Goal: Find specific page/section: Find specific page/section

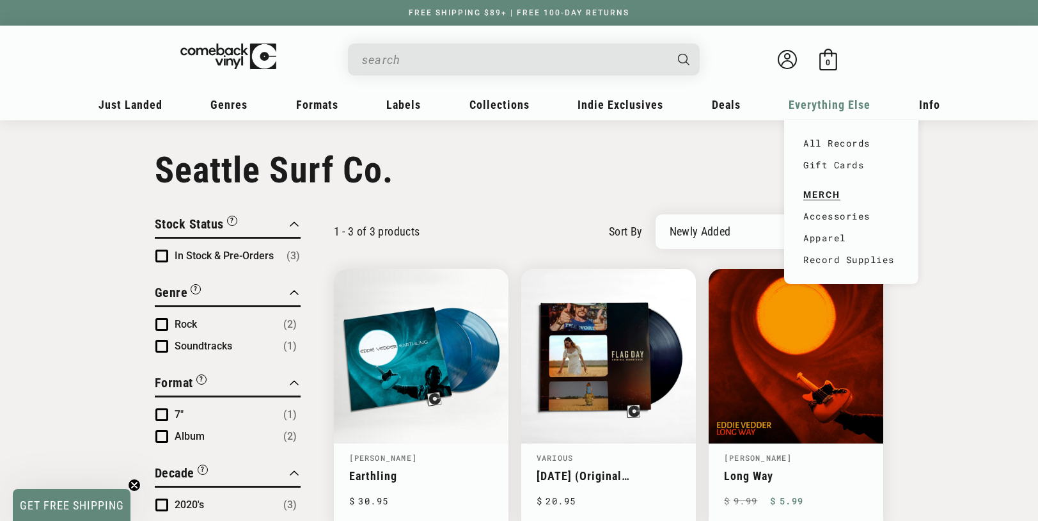
click at [162, 109] on span "Everything Else" at bounding box center [131, 104] width 64 height 13
click at [815, 213] on link "Accessories" at bounding box center [852, 216] width 96 height 22
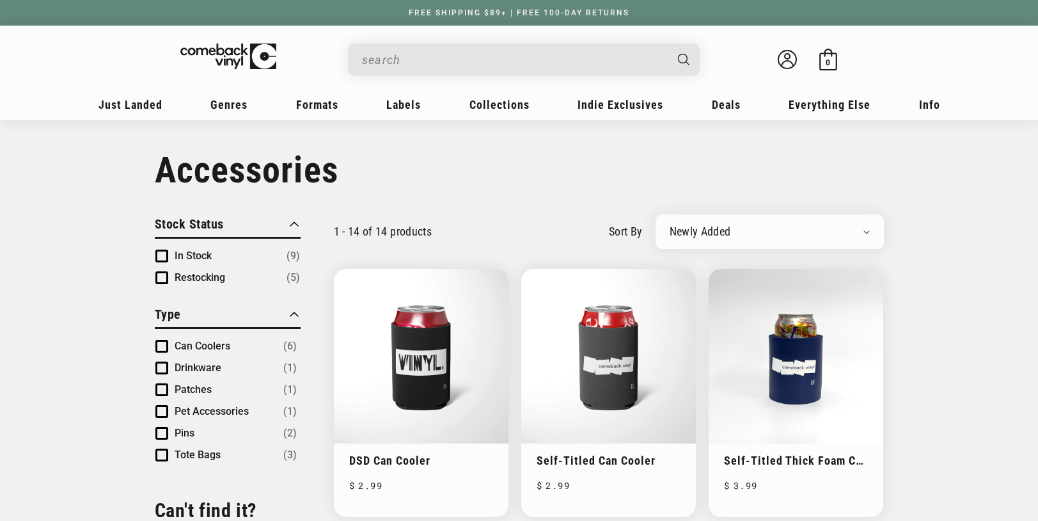
click at [431, 59] on input "Search" at bounding box center [513, 60] width 303 height 26
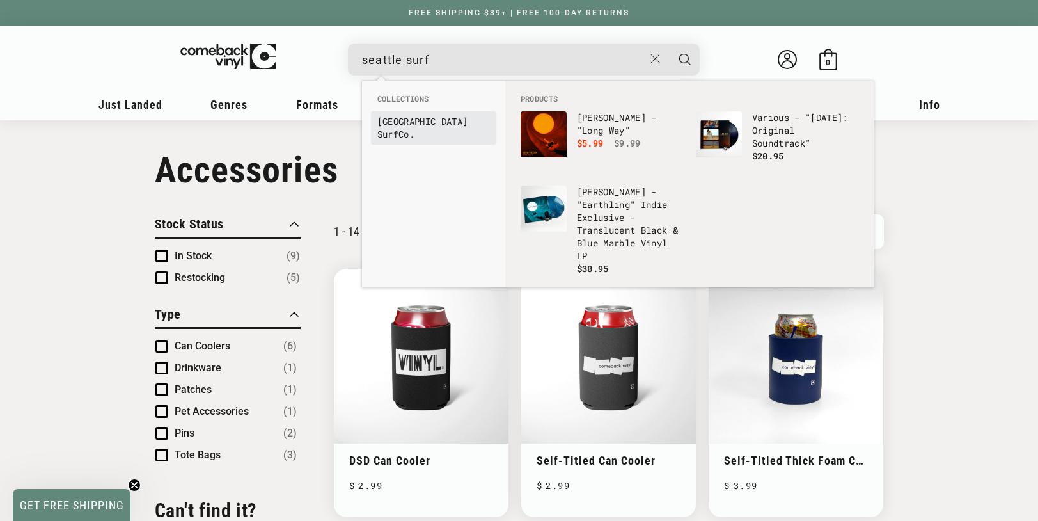
type input "seattle surf"
click at [416, 117] on link "Seattle Surf Co." at bounding box center [433, 128] width 113 height 26
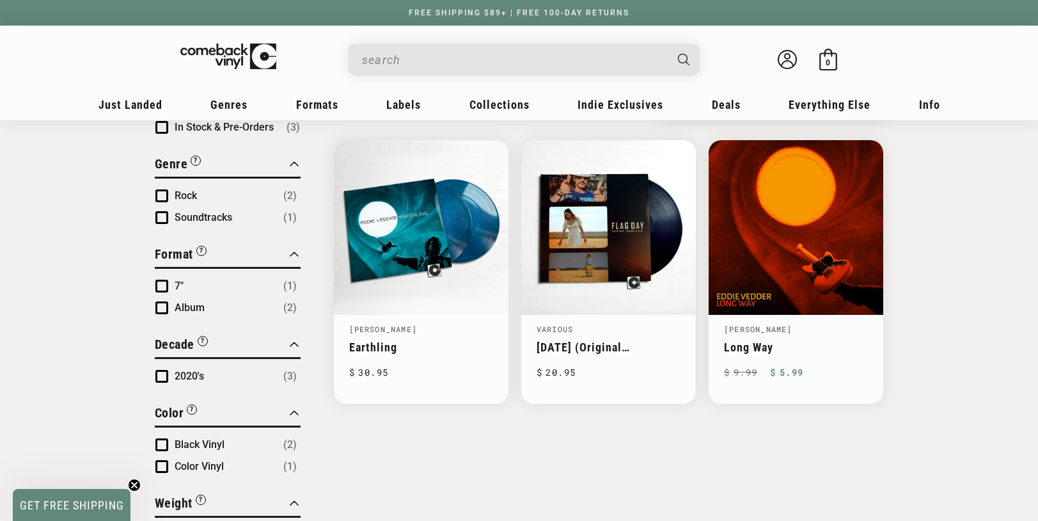
scroll to position [150, 0]
